Goal: Task Accomplishment & Management: Manage account settings

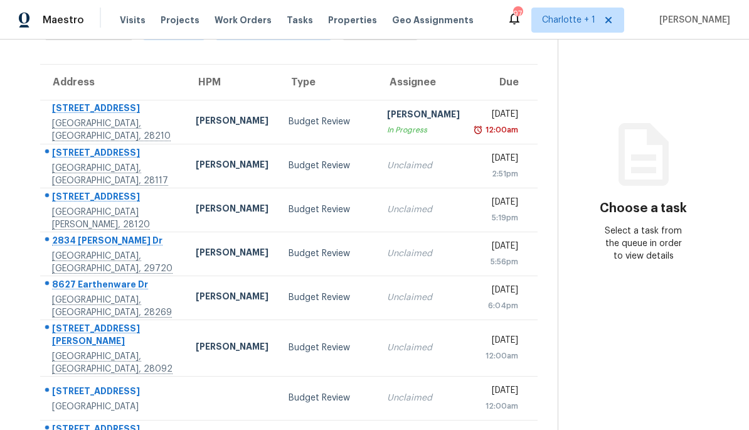
scroll to position [82, 0]
click at [196, 164] on div "[PERSON_NAME]" at bounding box center [232, 165] width 73 height 16
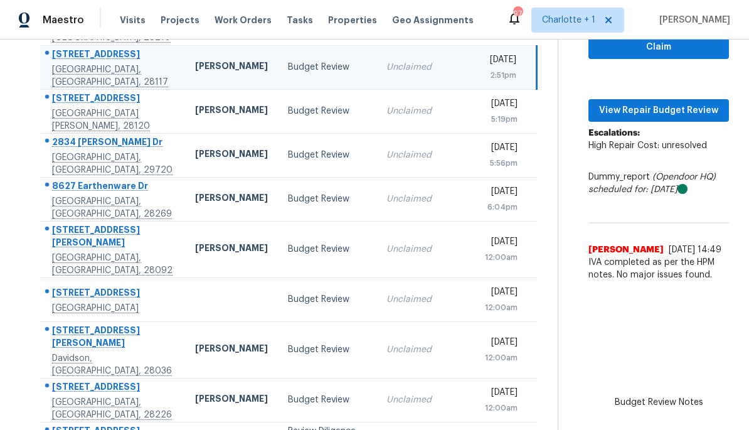
scroll to position [147, 0]
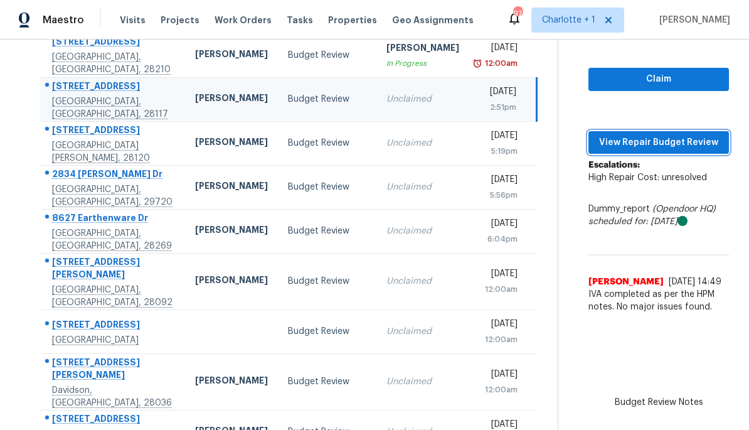
click at [655, 147] on span "View Repair Budget Review" at bounding box center [659, 143] width 120 height 16
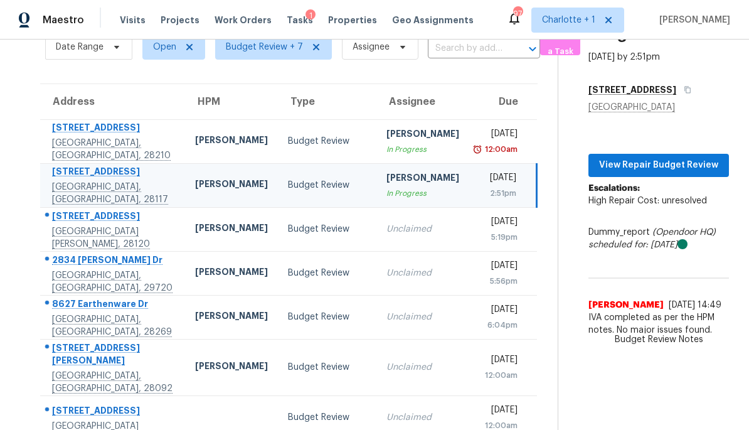
scroll to position [53, 0]
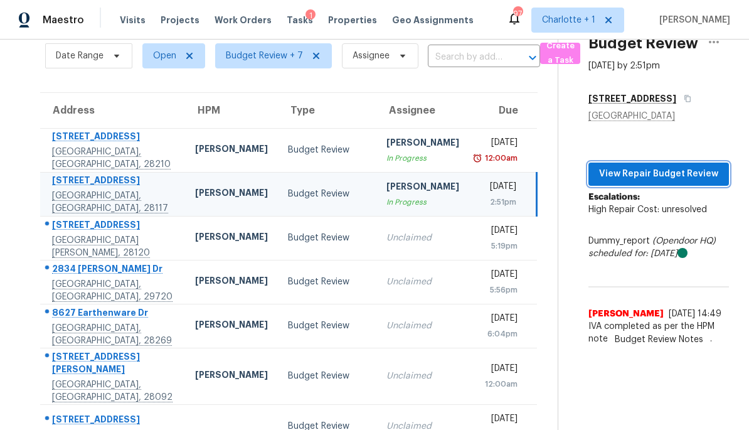
click at [677, 176] on span "View Repair Budget Review" at bounding box center [659, 174] width 120 height 16
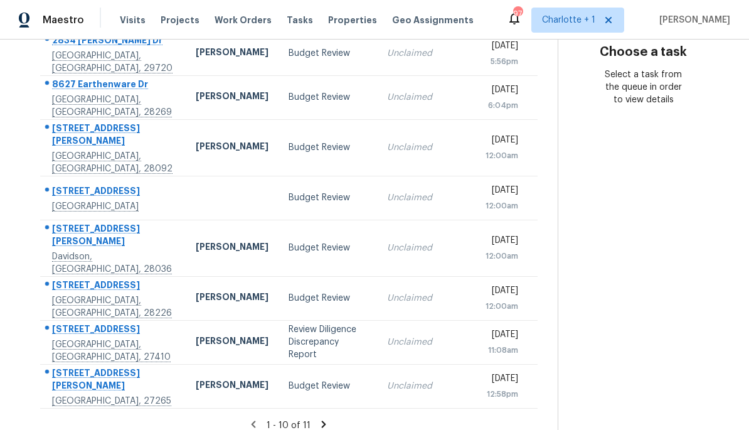
scroll to position [237, 0]
click at [289, 324] on div "Review Diligence Discrepancy Report" at bounding box center [328, 343] width 78 height 38
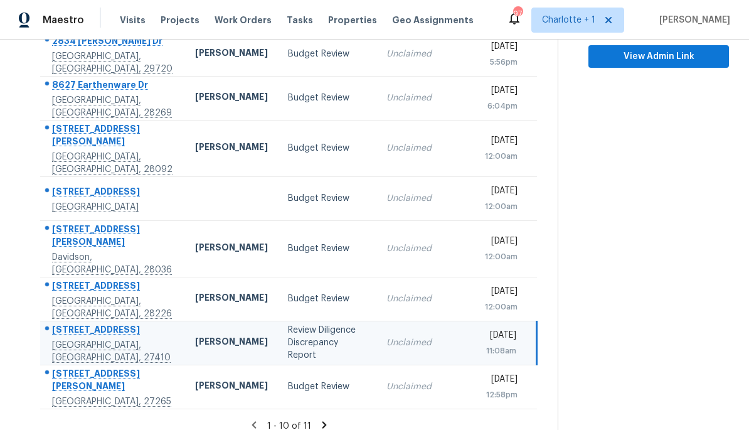
click at [341, 321] on td "Review Diligence Discrepancy Report" at bounding box center [327, 343] width 99 height 44
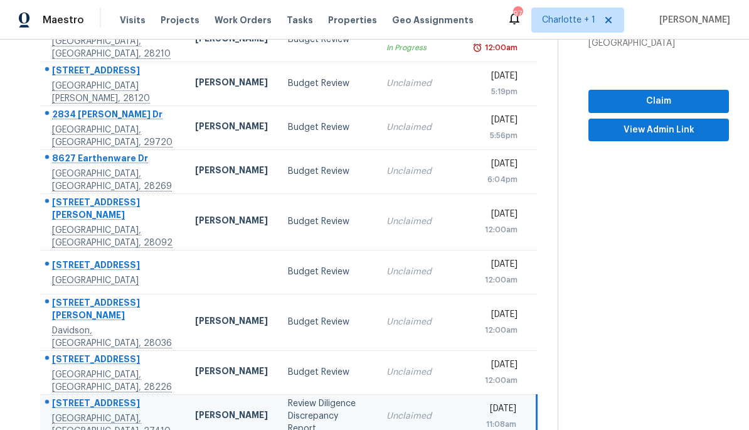
scroll to position [162, 0]
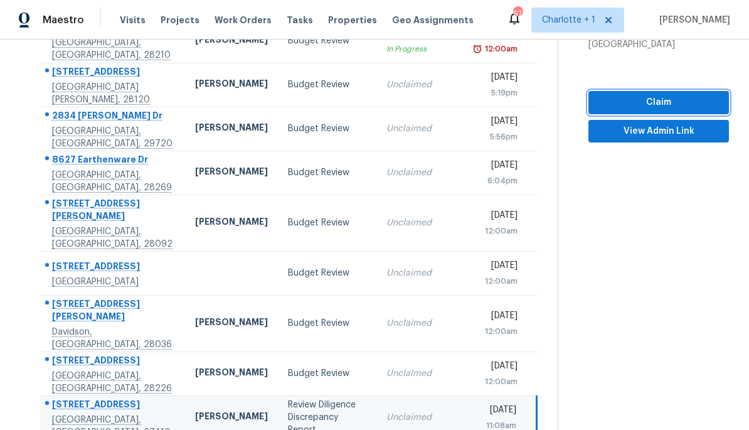
click at [698, 95] on span "Claim" at bounding box center [659, 103] width 120 height 16
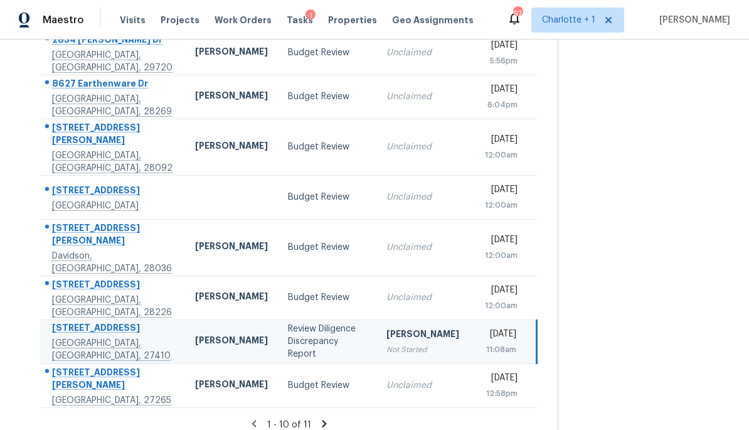
scroll to position [237, 0]
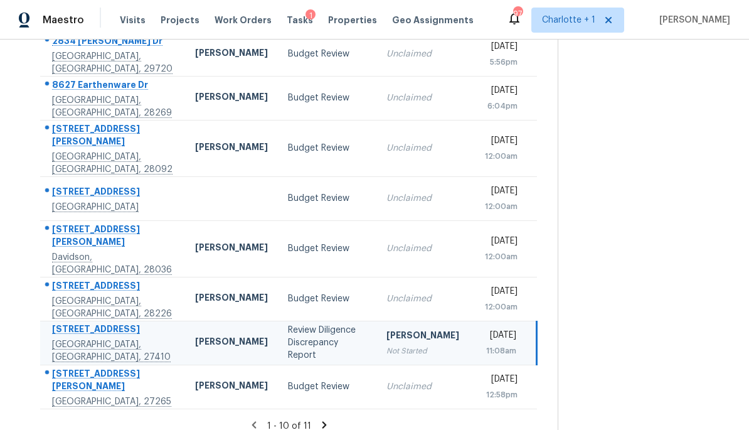
click at [226, 321] on td "[PERSON_NAME]" at bounding box center [231, 343] width 93 height 44
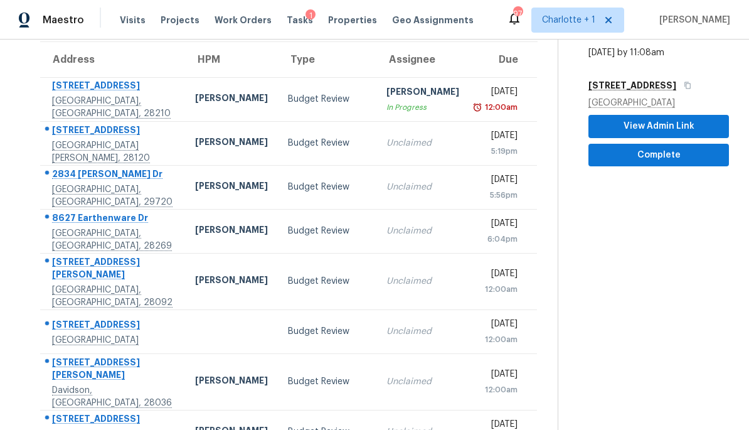
scroll to position [80, 0]
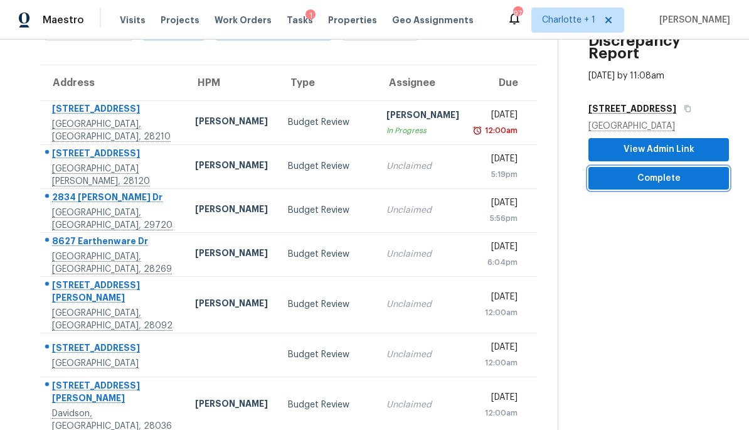
click at [694, 171] on span "Complete" at bounding box center [659, 179] width 120 height 16
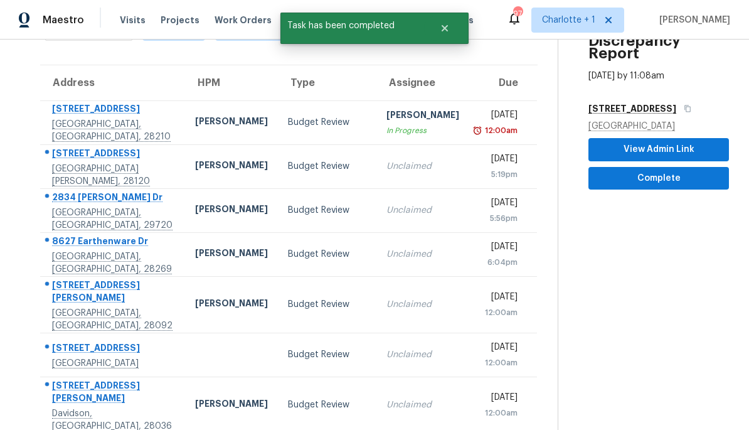
scroll to position [40, 0]
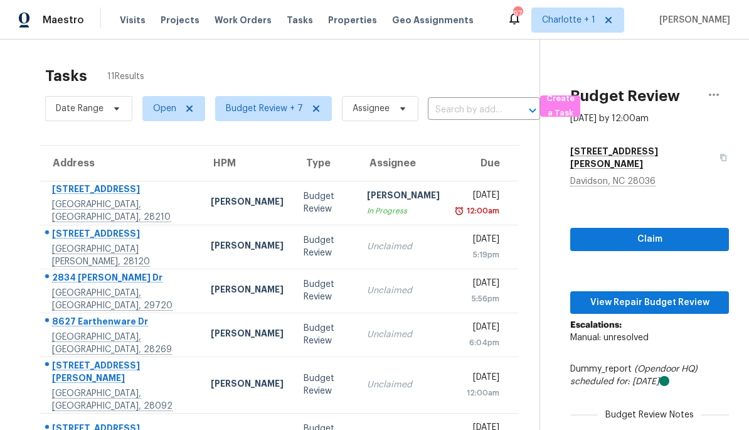
scroll to position [0, 0]
click at [129, 21] on span "Visits" at bounding box center [133, 20] width 26 height 13
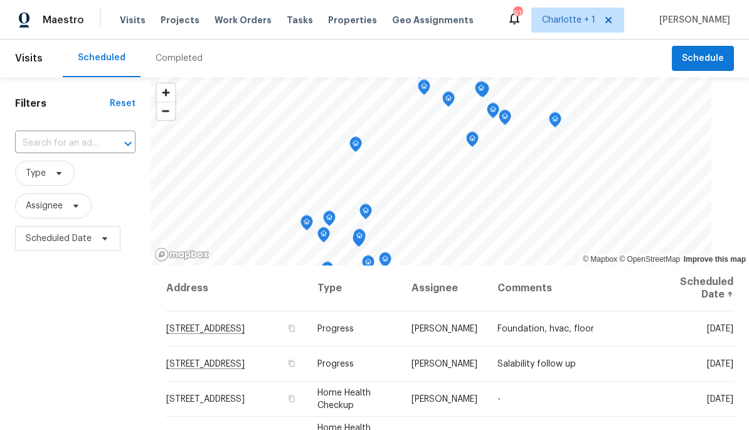
click at [178, 64] on div "Completed" at bounding box center [179, 58] width 47 height 13
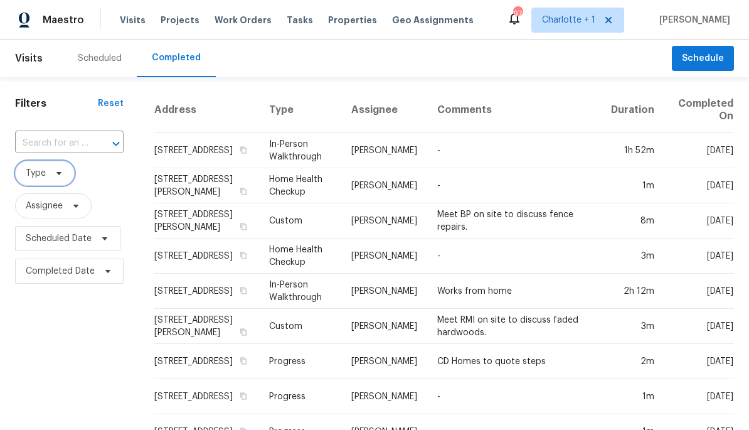
click at [43, 181] on span "Type" at bounding box center [45, 173] width 60 height 25
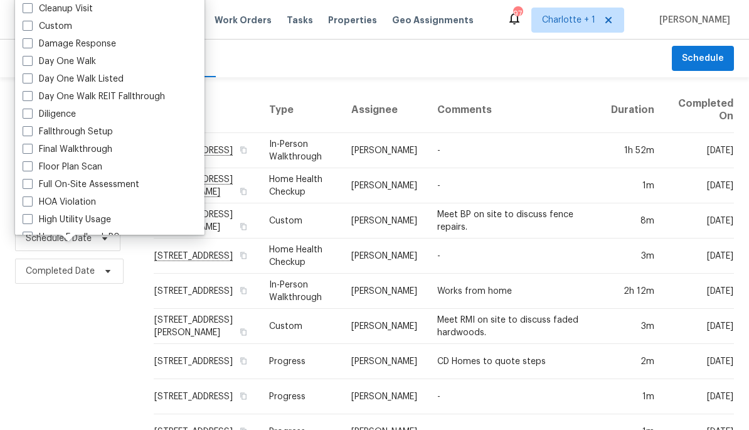
scroll to position [196, 0]
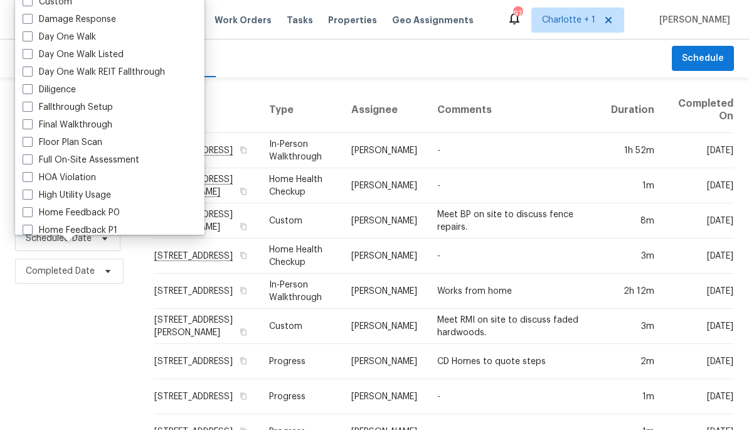
click at [24, 85] on span at bounding box center [28, 89] width 10 height 10
click at [24, 85] on input "Diligence" at bounding box center [27, 87] width 8 height 8
checkbox input "true"
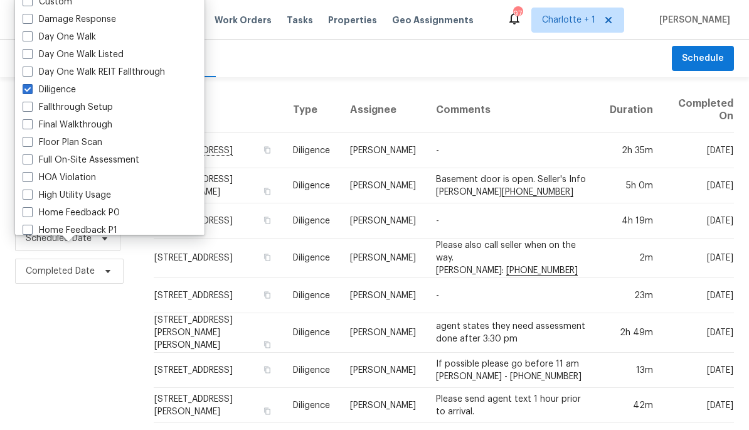
click at [509, 155] on td "-" at bounding box center [513, 150] width 174 height 35
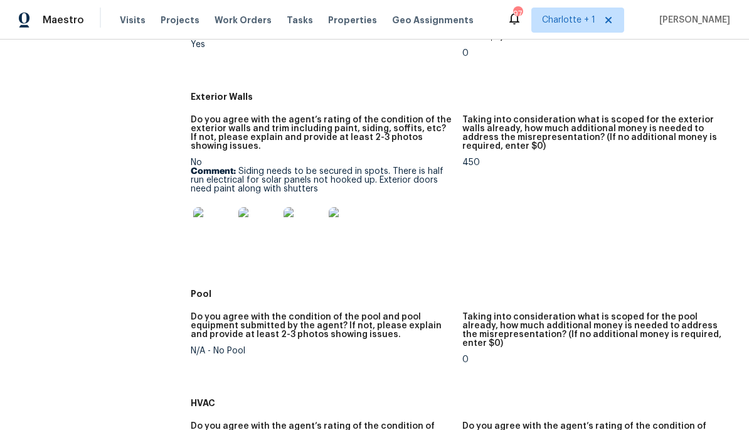
scroll to position [612, 0]
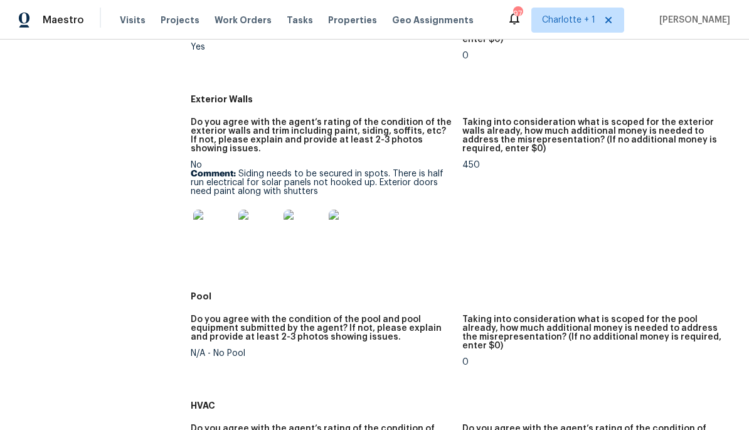
click at [210, 216] on img at bounding box center [213, 230] width 40 height 40
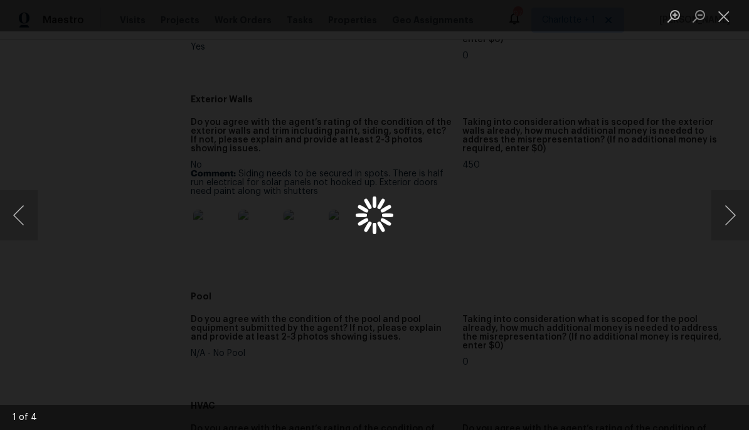
click at [34, 127] on div "Lightbox" at bounding box center [374, 215] width 749 height 430
click at [718, 218] on button "Next image" at bounding box center [730, 215] width 38 height 50
click at [722, 215] on button "Next image" at bounding box center [730, 215] width 38 height 50
click at [721, 209] on button "Next image" at bounding box center [730, 215] width 38 height 50
click at [716, 226] on button "Next image" at bounding box center [730, 215] width 38 height 50
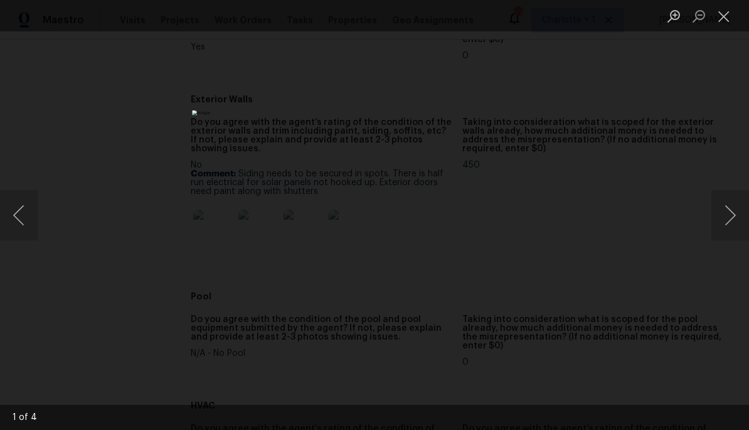
click at [636, 429] on div "1 of 4" at bounding box center [374, 417] width 749 height 25
click at [717, 104] on div "Lightbox" at bounding box center [374, 215] width 749 height 430
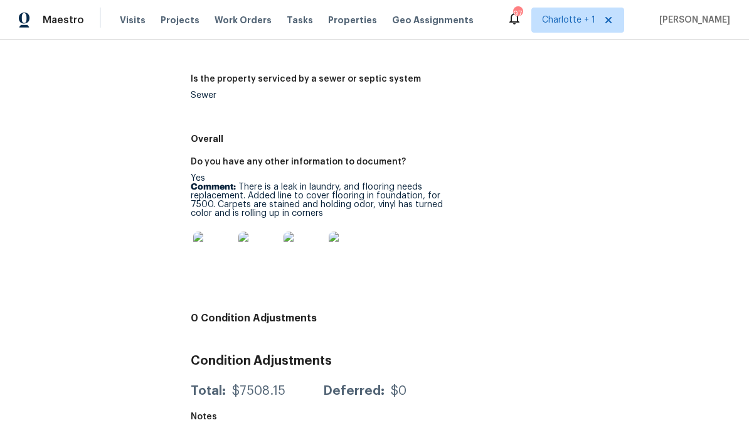
scroll to position [2085, 0]
click at [210, 251] on img at bounding box center [213, 252] width 40 height 40
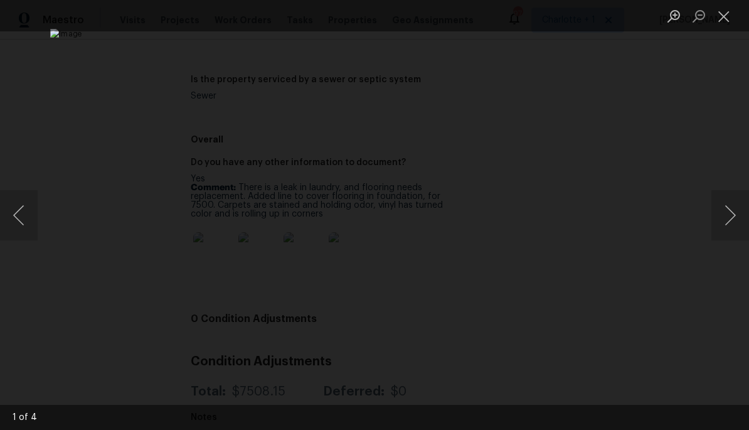
click at [709, 216] on div "Lightbox" at bounding box center [374, 215] width 749 height 430
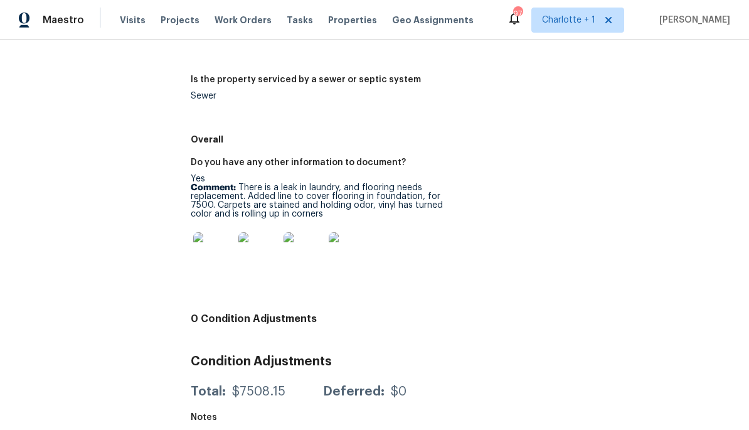
click at [256, 234] on img at bounding box center [258, 252] width 40 height 40
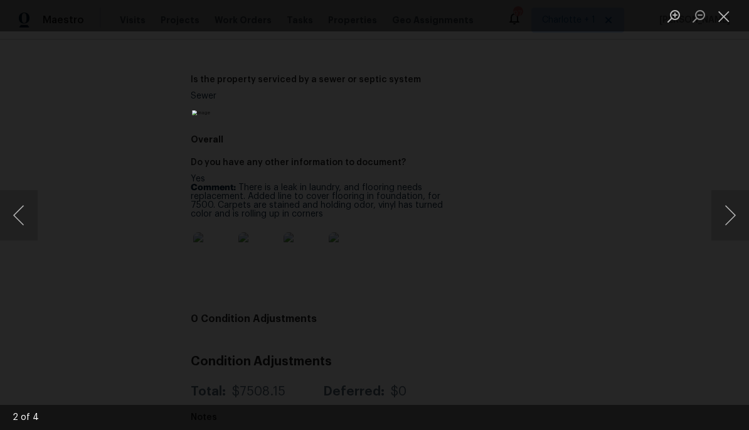
click at [730, 222] on button "Next image" at bounding box center [730, 215] width 38 height 50
click at [730, 205] on button "Next image" at bounding box center [730, 215] width 38 height 50
click at [732, 213] on button "Next image" at bounding box center [730, 215] width 38 height 50
click at [718, 26] on button "Close lightbox" at bounding box center [723, 16] width 25 height 22
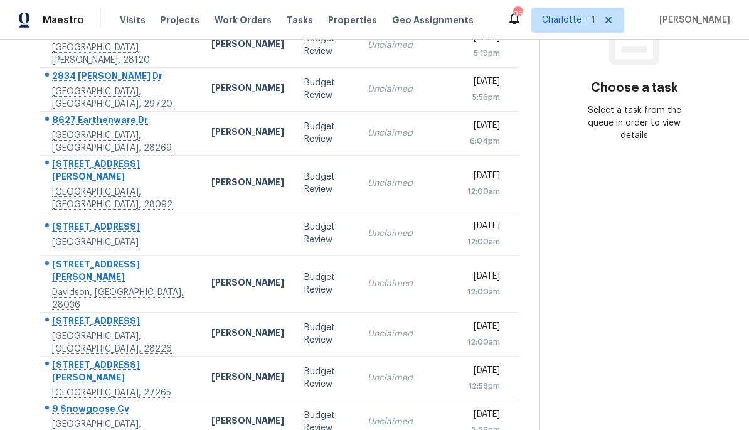
scroll to position [201, 0]
click at [358, 356] on td "Unclaimed" at bounding box center [404, 378] width 93 height 44
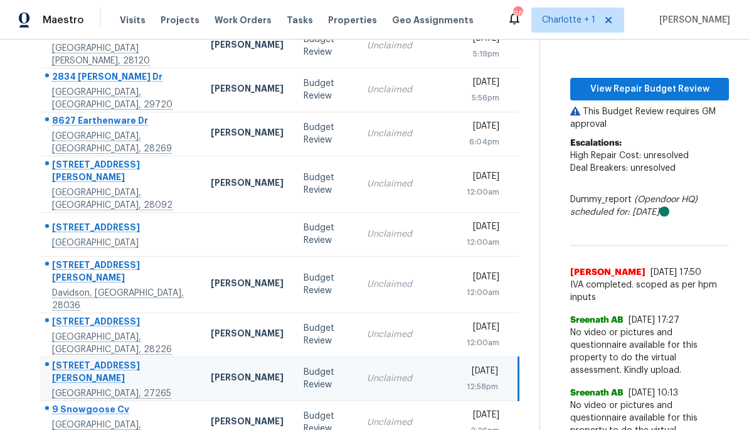
click at [254, 356] on td "[PERSON_NAME]" at bounding box center [247, 378] width 93 height 44
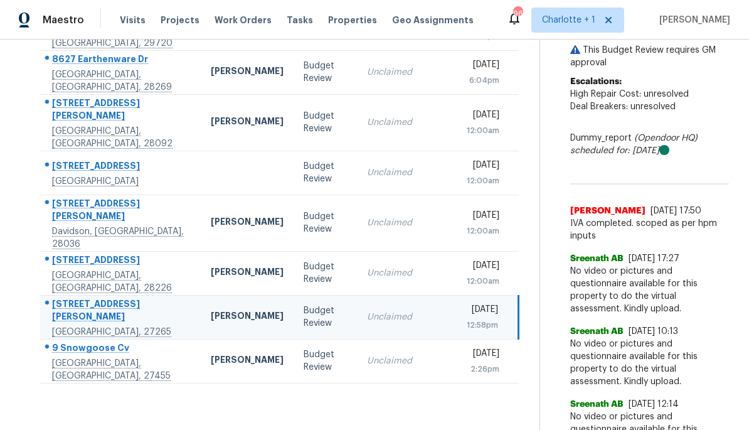
scroll to position [262, 0]
click at [215, 310] on div "[PERSON_NAME]" at bounding box center [247, 318] width 73 height 16
